Goal: Check status: Check status

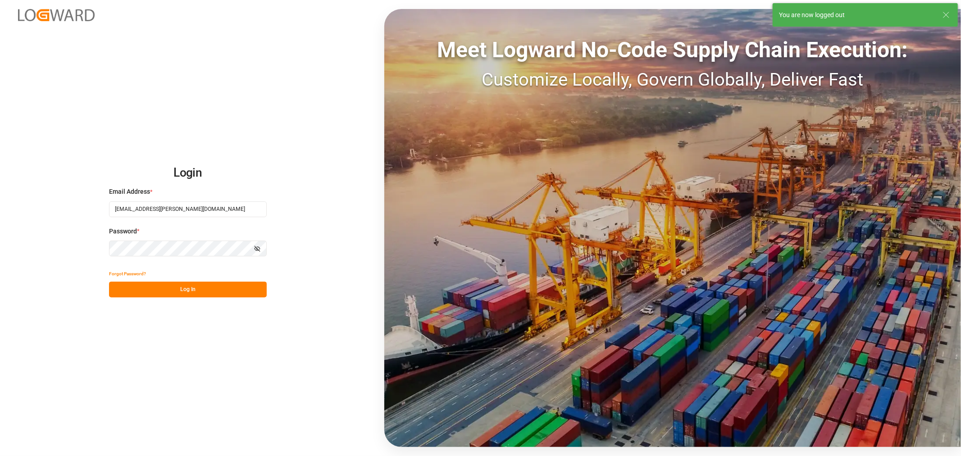
click at [183, 285] on button "Log In" at bounding box center [188, 289] width 158 height 16
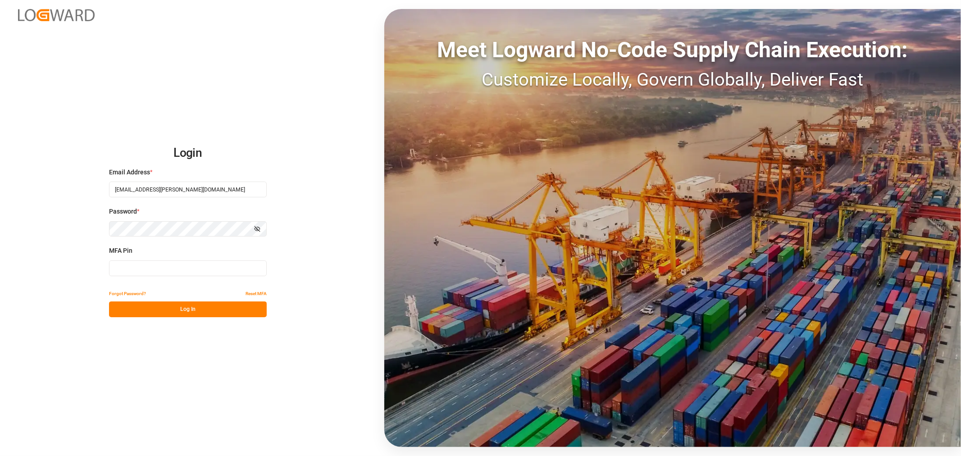
click at [169, 262] on input at bounding box center [188, 268] width 158 height 16
type input "937852"
click at [157, 308] on button "Log In" at bounding box center [188, 309] width 158 height 16
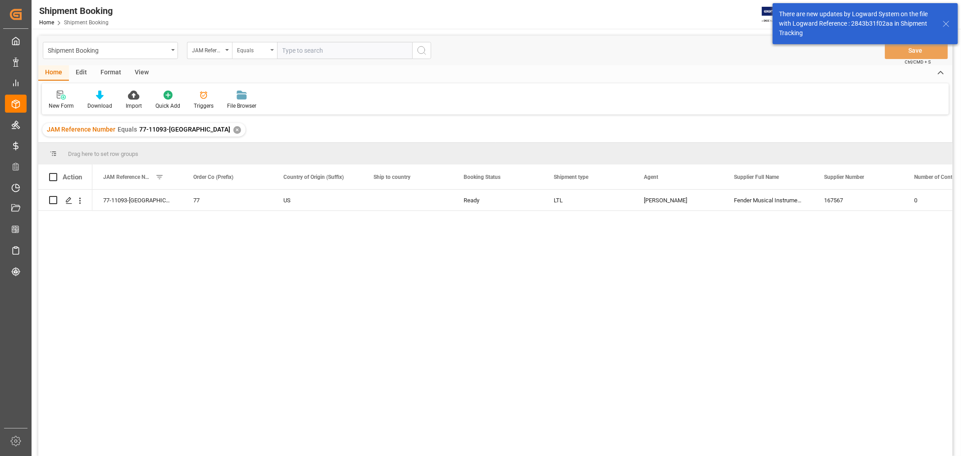
click at [274, 48] on div "Equals" at bounding box center [254, 50] width 45 height 17
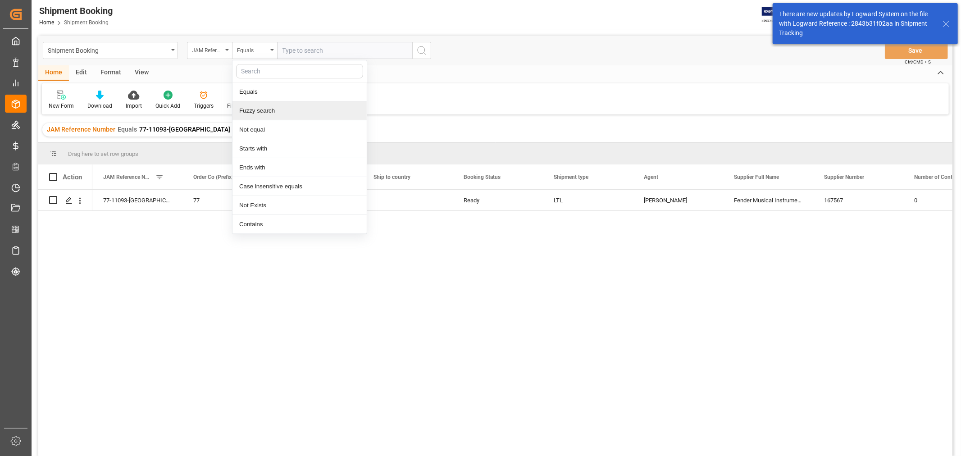
click at [271, 113] on div "Fuzzy search" at bounding box center [299, 110] width 134 height 19
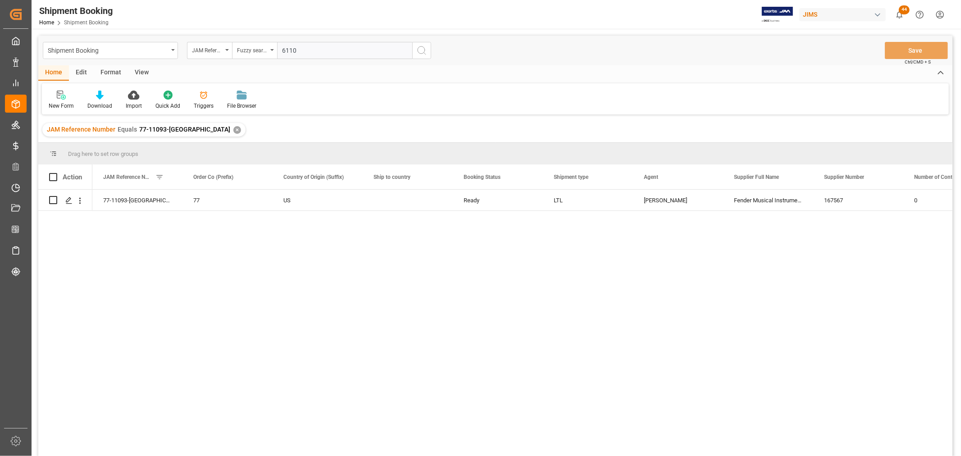
type input "6110"
click at [417, 48] on icon "search button" at bounding box center [421, 50] width 11 height 11
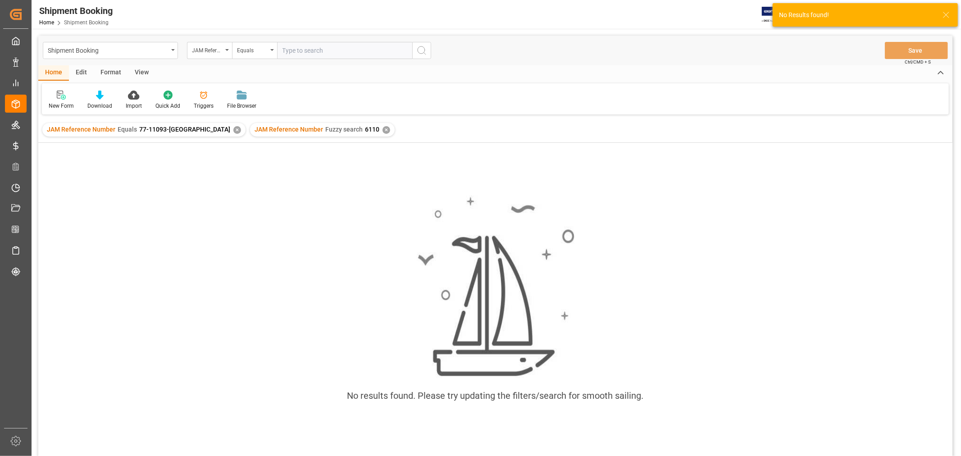
click at [233, 127] on div "✕" at bounding box center [237, 130] width 8 height 8
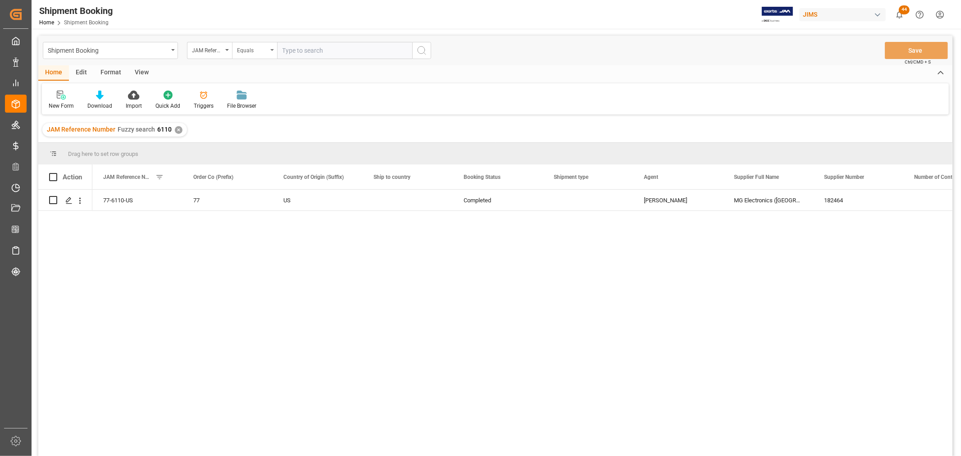
click at [274, 47] on div "Equals" at bounding box center [254, 50] width 45 height 17
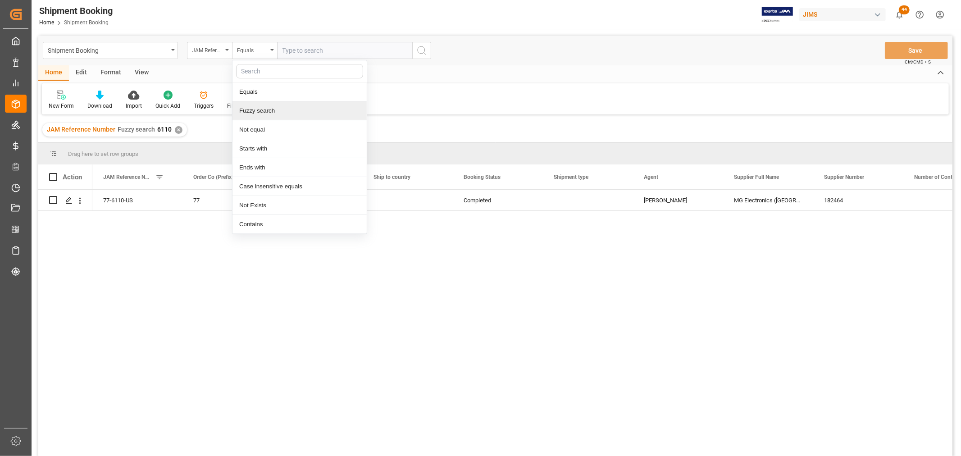
click at [269, 113] on div "Fuzzy search" at bounding box center [299, 110] width 134 height 19
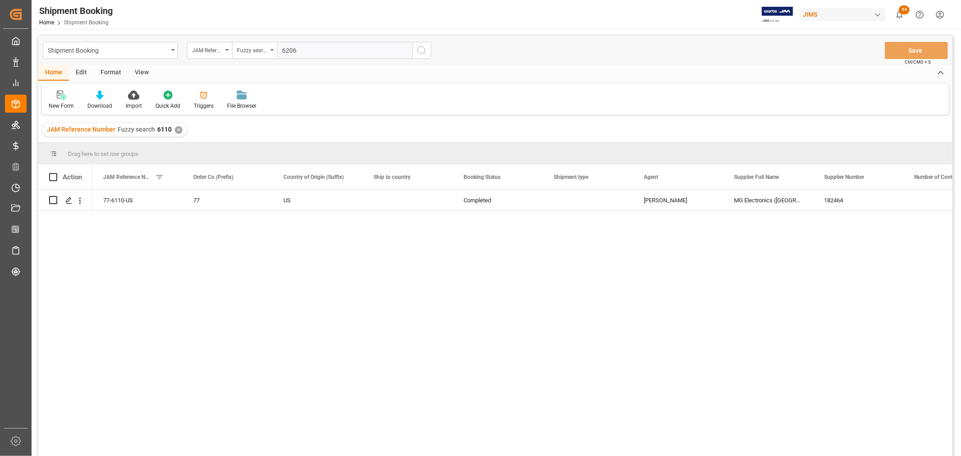
type input "6206"
click at [414, 50] on button "search button" at bounding box center [421, 50] width 19 height 17
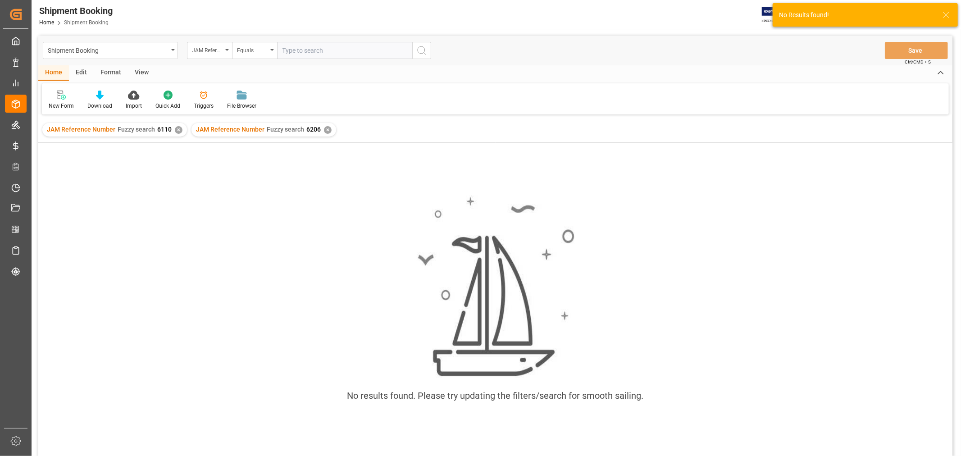
click at [176, 129] on div "✕" at bounding box center [179, 130] width 8 height 8
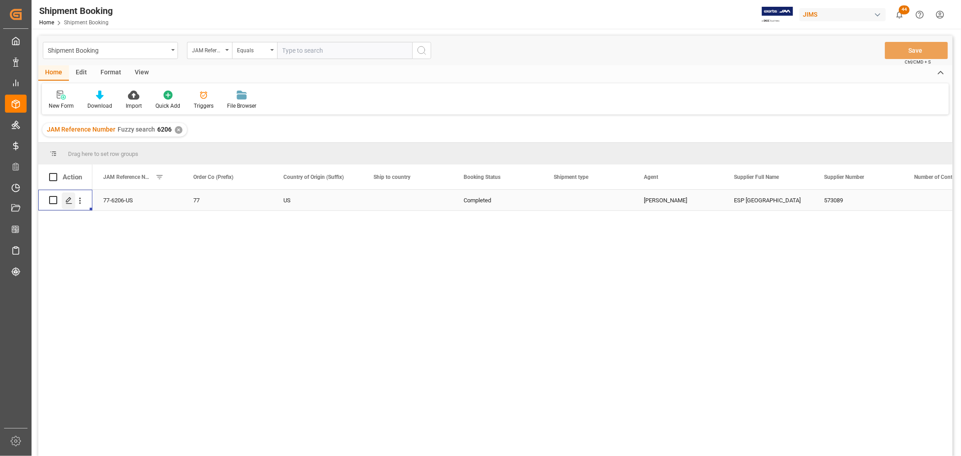
click at [65, 201] on icon "Press SPACE to select this row." at bounding box center [68, 200] width 7 height 7
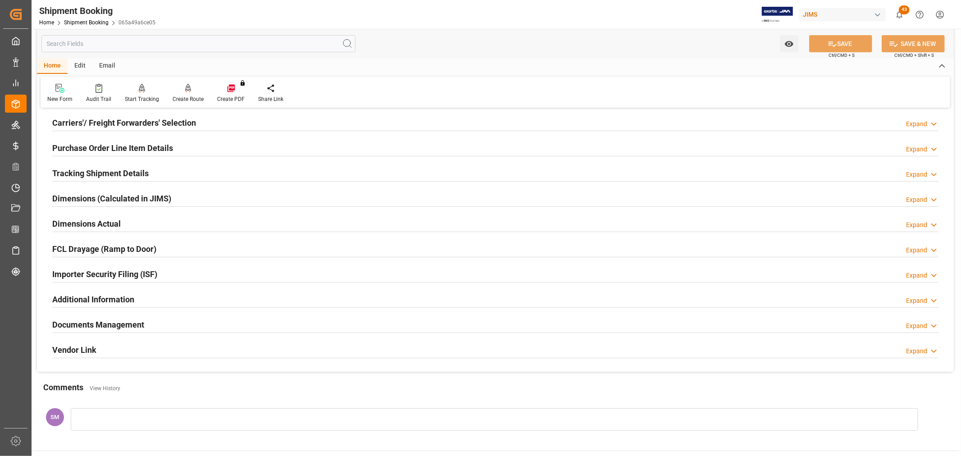
scroll to position [121, 0]
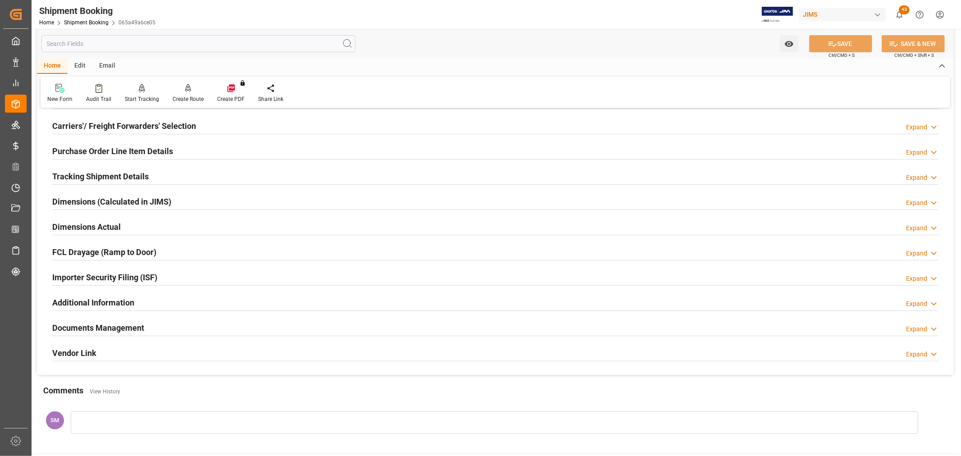
click at [106, 150] on h2 "Purchase Order Line Item Details" at bounding box center [112, 151] width 121 height 12
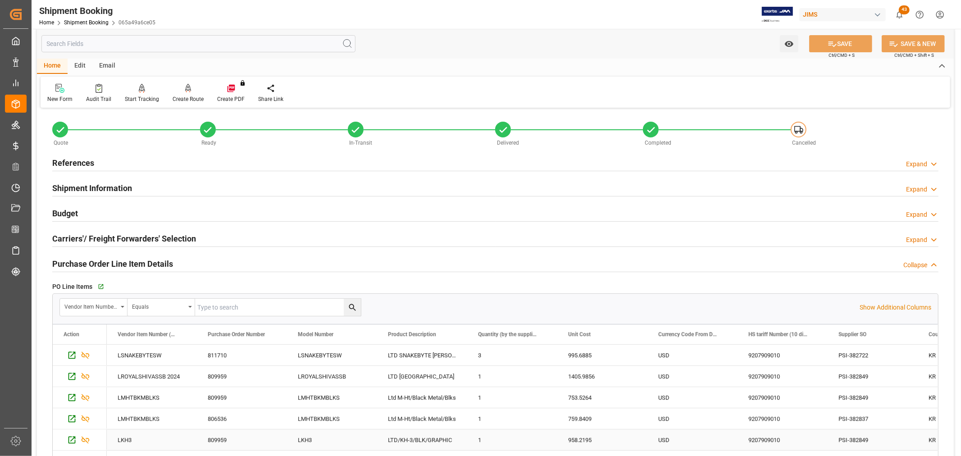
scroll to position [0, 0]
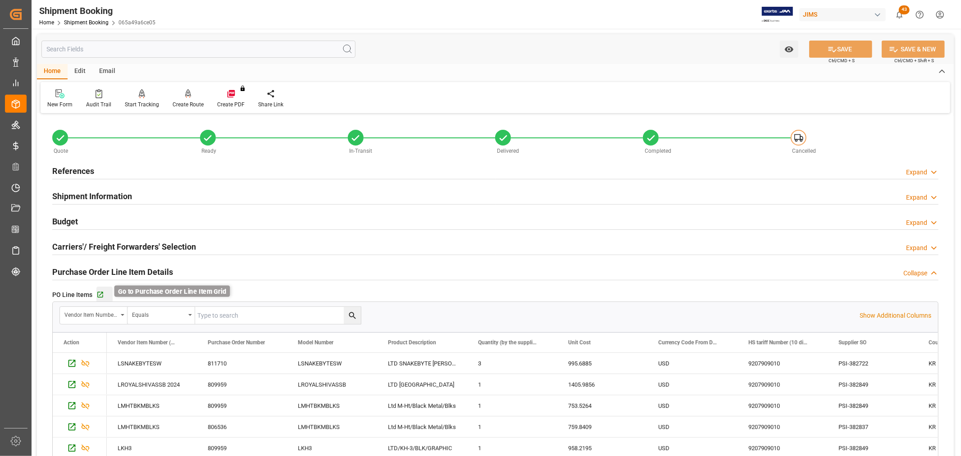
click at [99, 295] on icon "button" at bounding box center [100, 295] width 8 height 8
click at [98, 19] on link "Shipment Booking" at bounding box center [86, 22] width 45 height 6
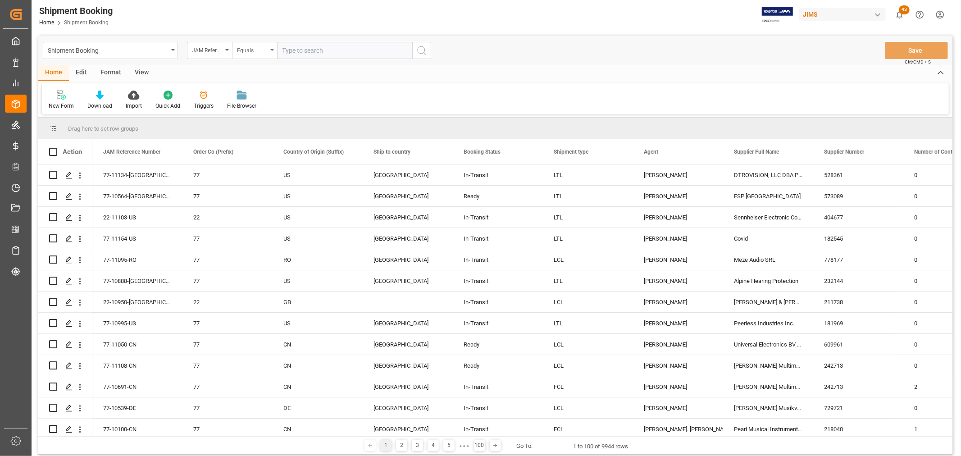
click at [274, 51] on div "Equals" at bounding box center [254, 50] width 45 height 17
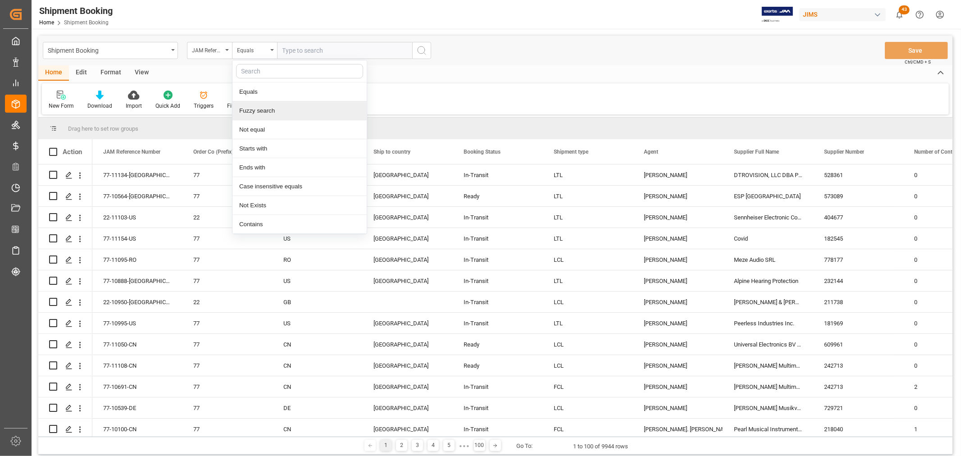
click at [272, 109] on div "Fuzzy search" at bounding box center [299, 110] width 134 height 19
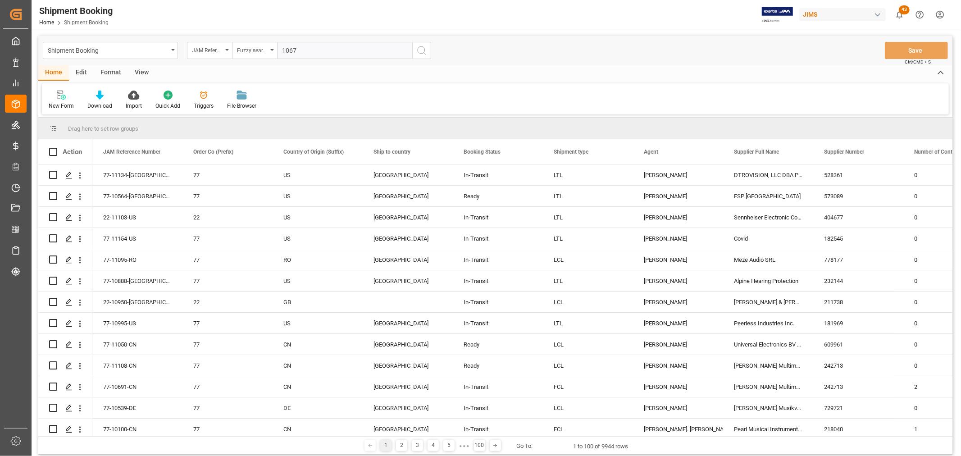
type input "10673"
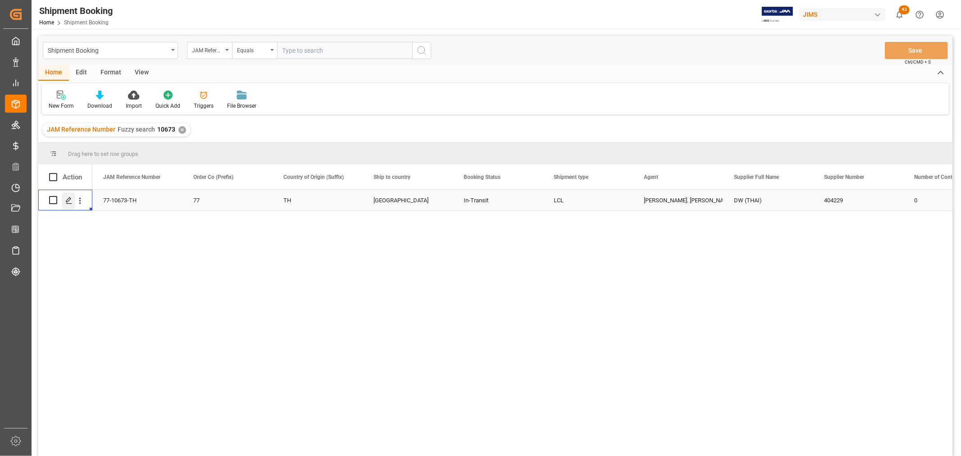
click at [67, 199] on polygon "Press SPACE to select this row." at bounding box center [68, 199] width 5 height 5
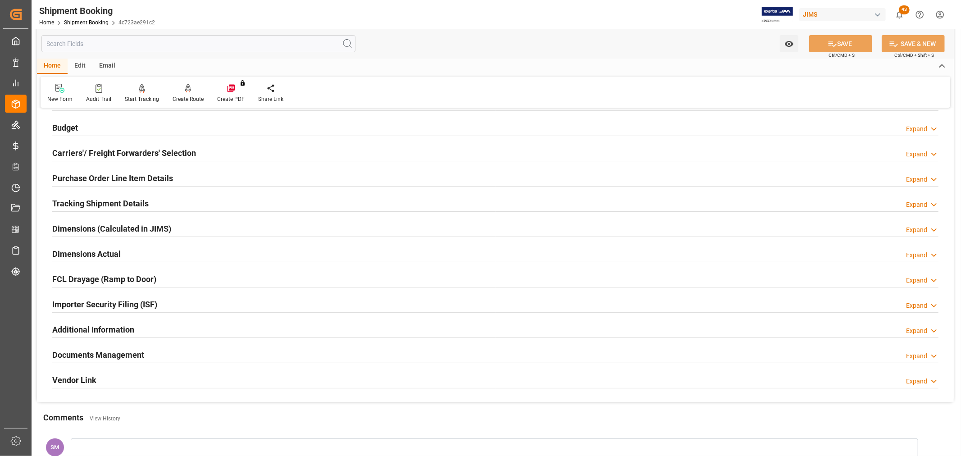
scroll to position [100, 0]
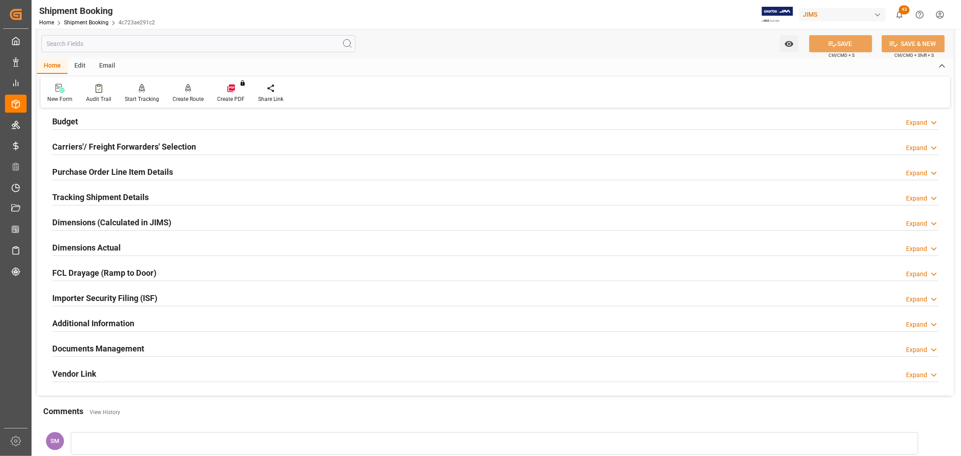
click at [118, 347] on h2 "Documents Management" at bounding box center [98, 348] width 92 height 12
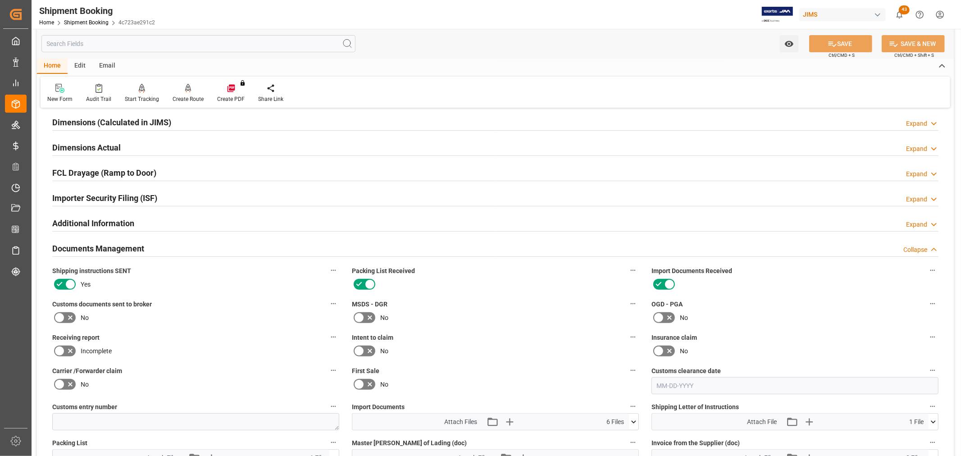
scroll to position [350, 0]
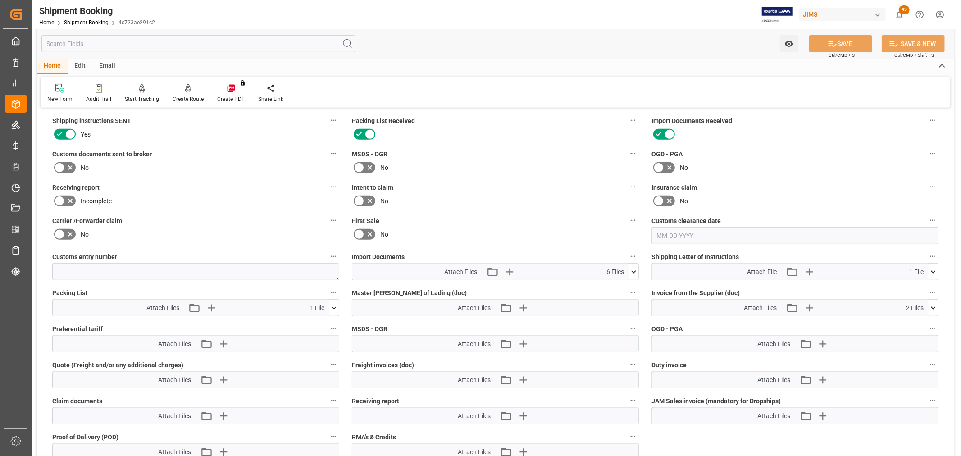
click at [631, 269] on icon at bounding box center [633, 271] width 9 height 9
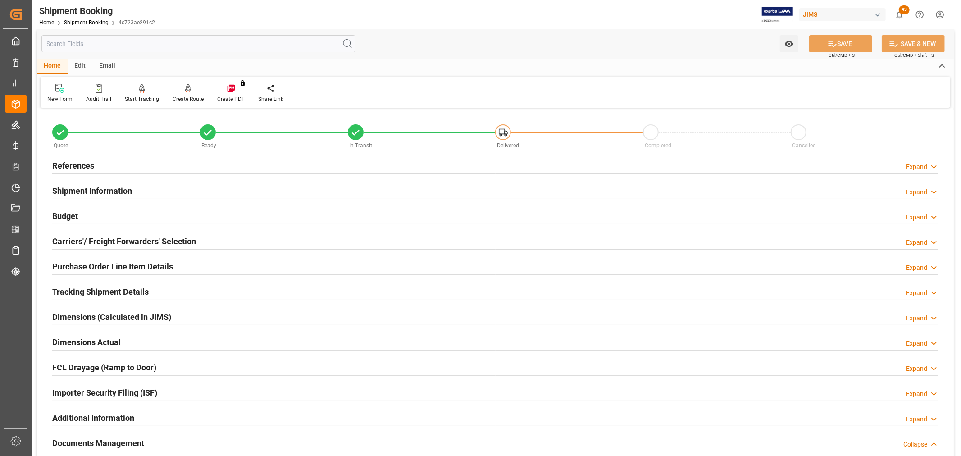
scroll to position [0, 0]
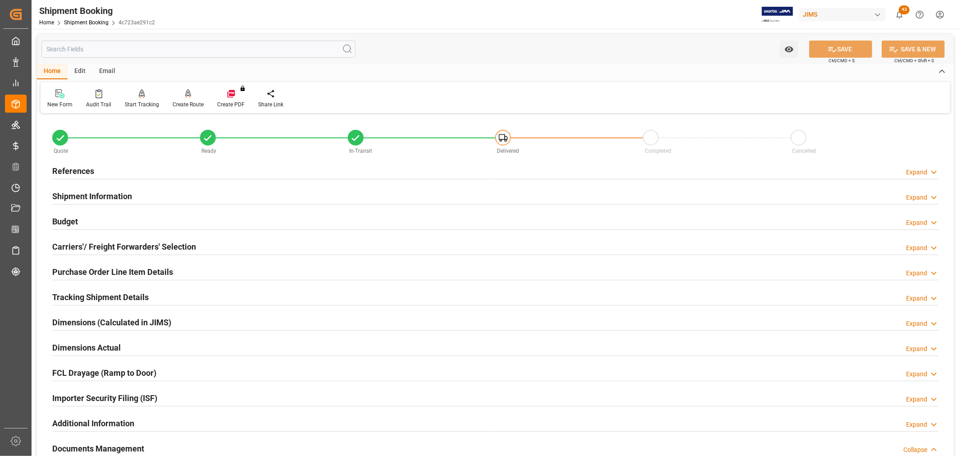
click at [79, 169] on h2 "References" at bounding box center [73, 171] width 42 height 12
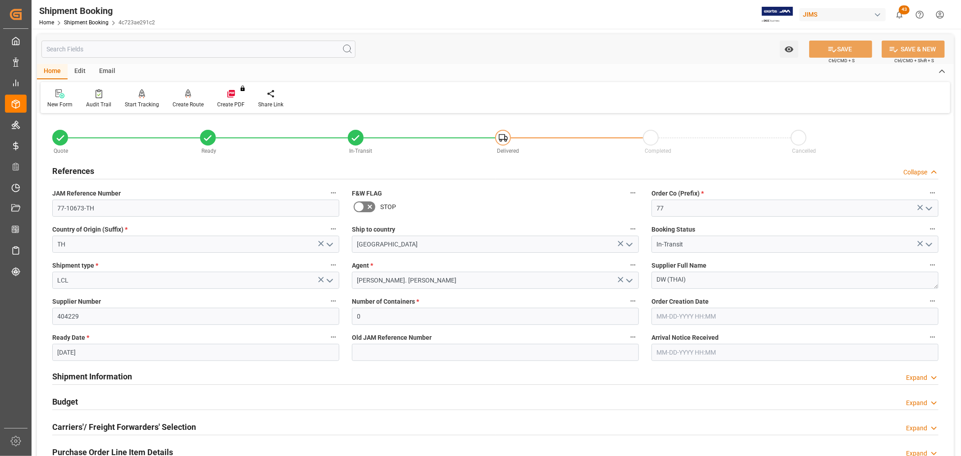
click at [363, 378] on div "Shipment Information Expand" at bounding box center [495, 375] width 886 height 17
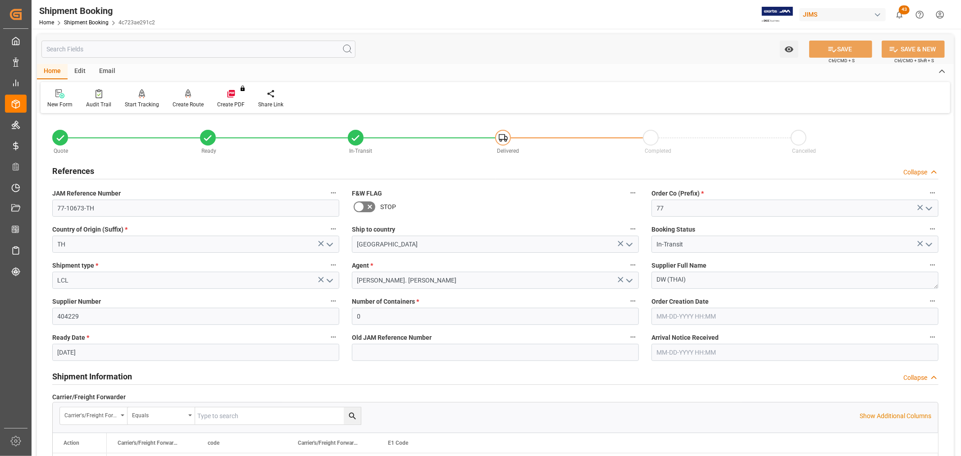
click at [547, 381] on div "Shipment Information Collapse" at bounding box center [495, 375] width 886 height 17
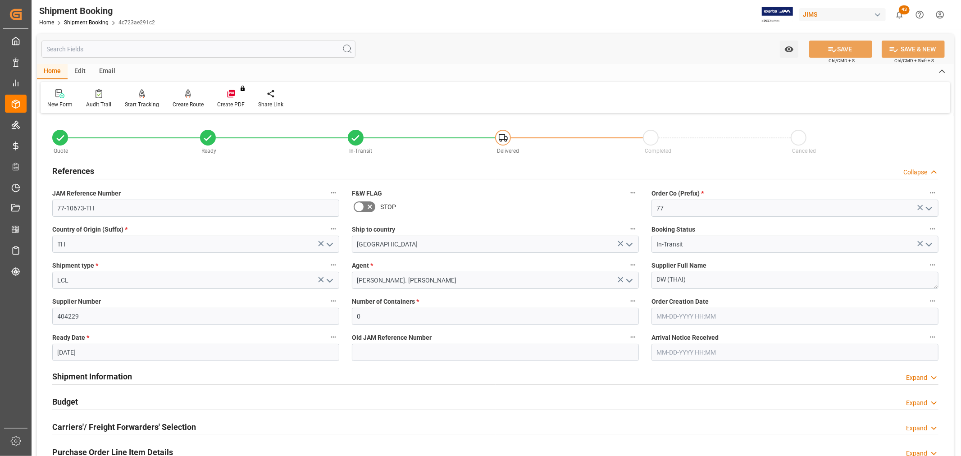
click at [626, 86] on div "New Form Audit Trail Start Tracking Create Empty Shipment Tracking Create Route…" at bounding box center [495, 97] width 909 height 31
click at [331, 232] on icon "button" at bounding box center [333, 228] width 7 height 7
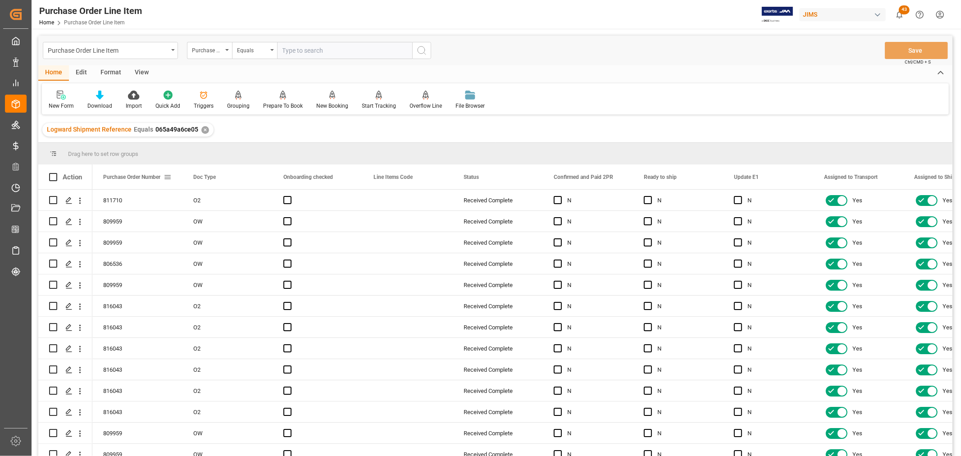
click at [166, 177] on span at bounding box center [167, 177] width 8 height 8
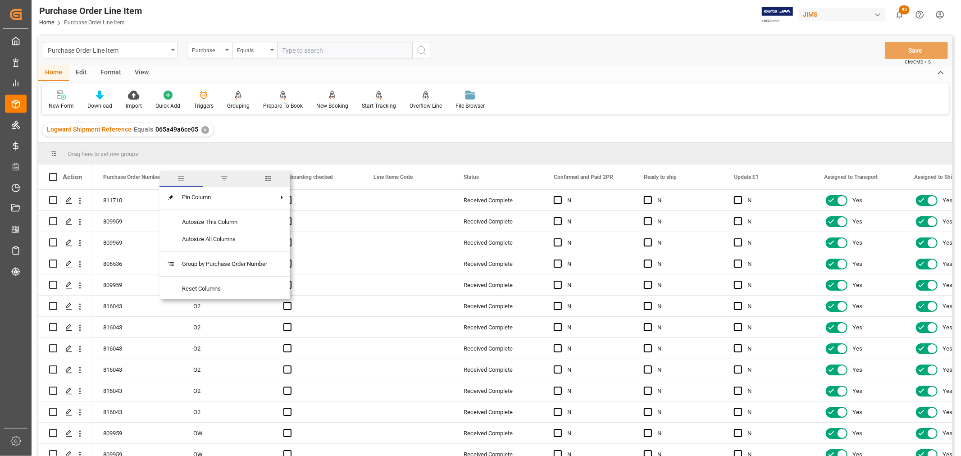
click at [224, 178] on span "filter" at bounding box center [224, 178] width 8 height 8
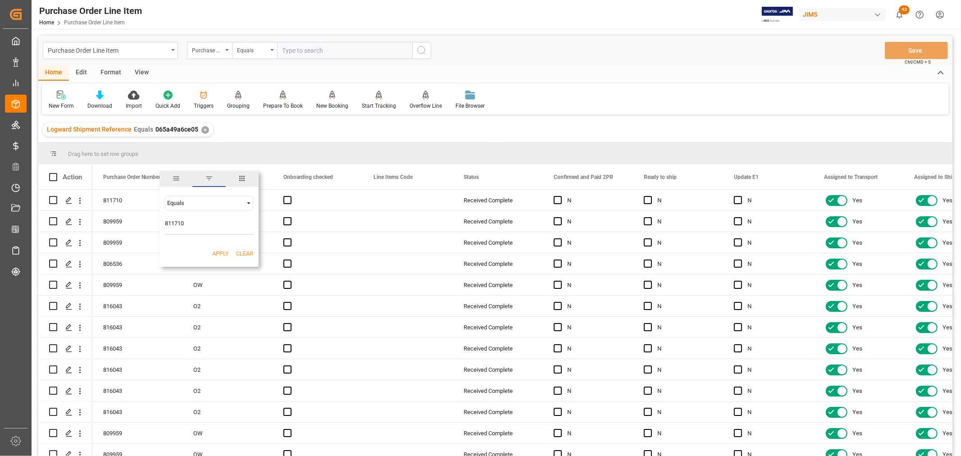
type input "811710"
click at [222, 249] on button "Apply" at bounding box center [220, 253] width 17 height 9
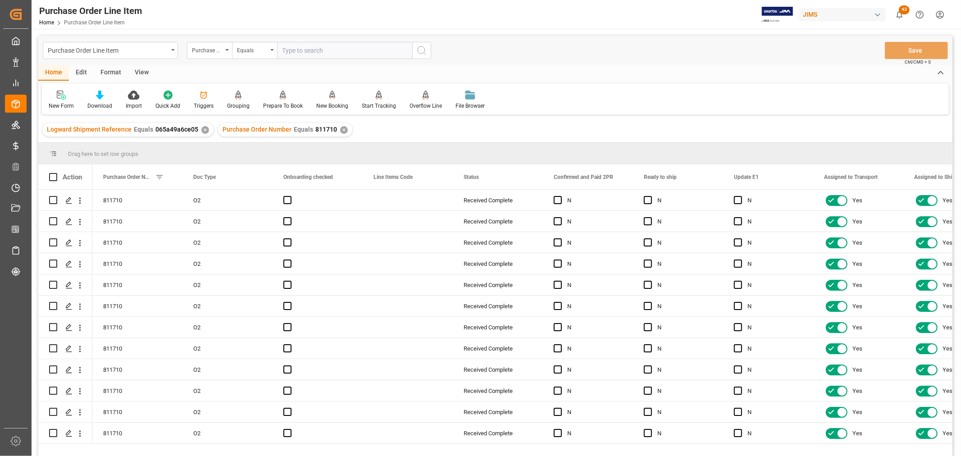
click at [136, 71] on div "View" at bounding box center [141, 72] width 27 height 15
click at [51, 100] on div "Default" at bounding box center [57, 100] width 31 height 20
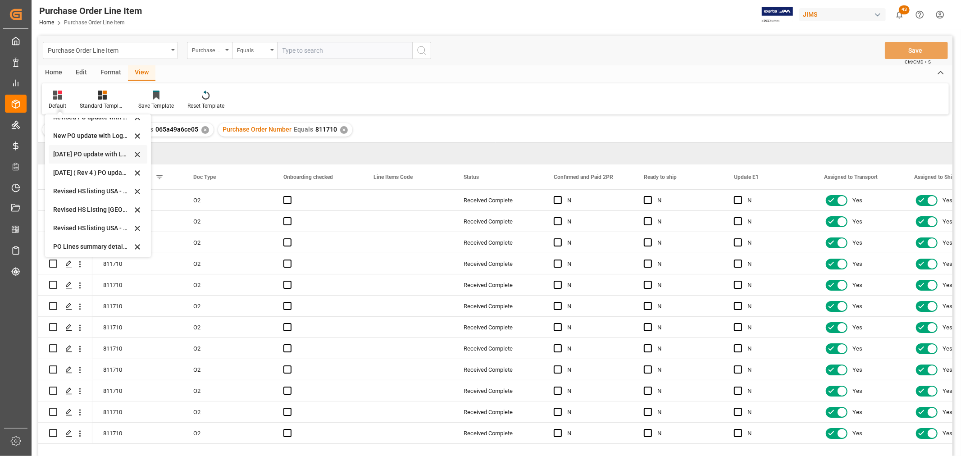
scroll to position [271, 0]
click at [70, 241] on div "Sept 2025 2PR and all" at bounding box center [92, 244] width 79 height 9
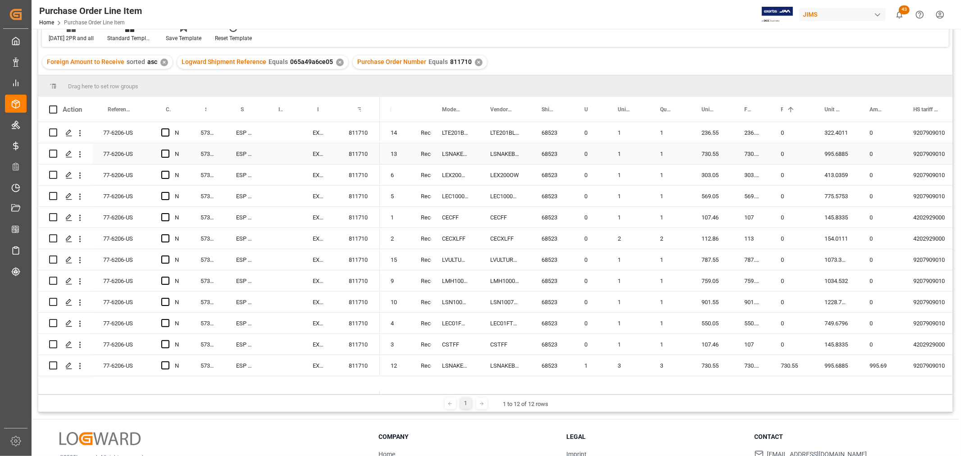
scroll to position [50, 0]
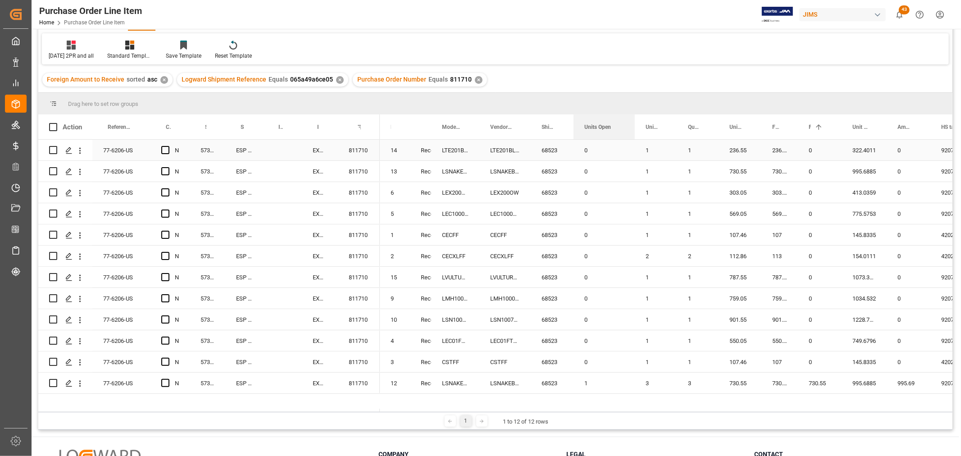
drag, startPoint x: 605, startPoint y: 122, endPoint x: 633, endPoint y: 141, distance: 33.2
click at [633, 141] on div "Action Reference 2 Vendor Confirmed and Paid 2PR Supplier Number 1 N" at bounding box center [495, 262] width 914 height 297
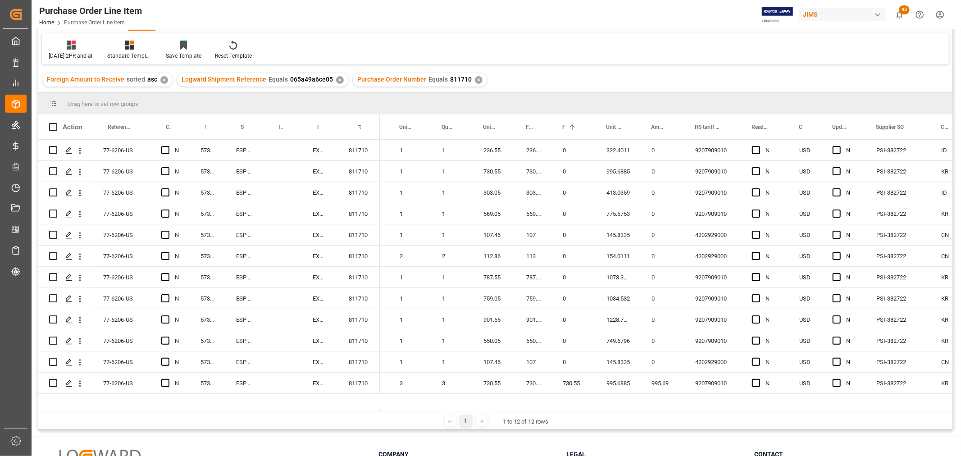
scroll to position [0, 131]
